Goal: Find specific page/section: Find specific page/section

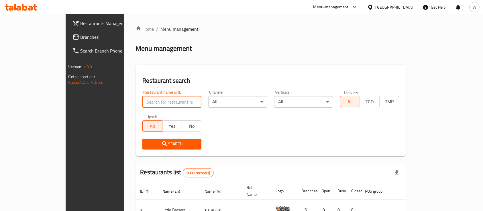
click at [142, 104] on input "search" at bounding box center [171, 101] width 59 height 11
click at [155, 98] on input "search" at bounding box center [171, 101] width 59 height 11
type input "eat more"
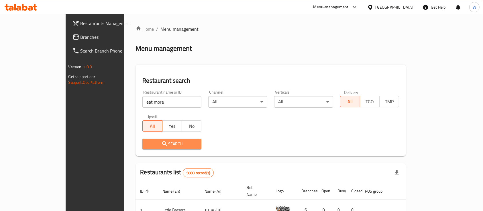
click at [147, 142] on span "Search" at bounding box center [172, 143] width 50 height 7
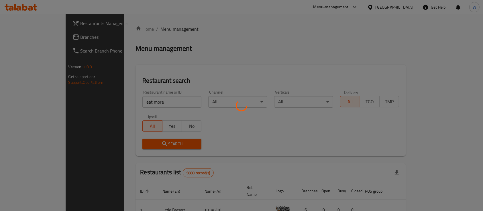
click at [333, 137] on div at bounding box center [241, 105] width 483 height 211
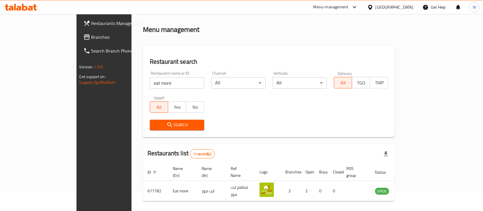
scroll to position [34, 0]
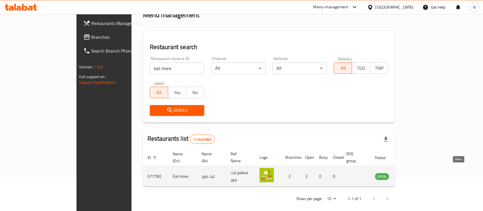
click at [412, 174] on icon "enhanced table" at bounding box center [409, 176] width 6 height 5
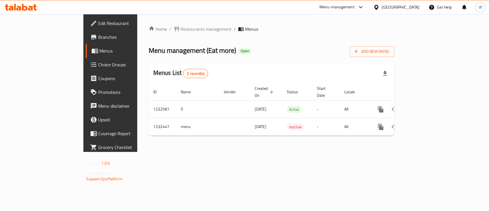
click at [98, 37] on span "Branches" at bounding box center [129, 37] width 62 height 7
